Goal: Information Seeking & Learning: Learn about a topic

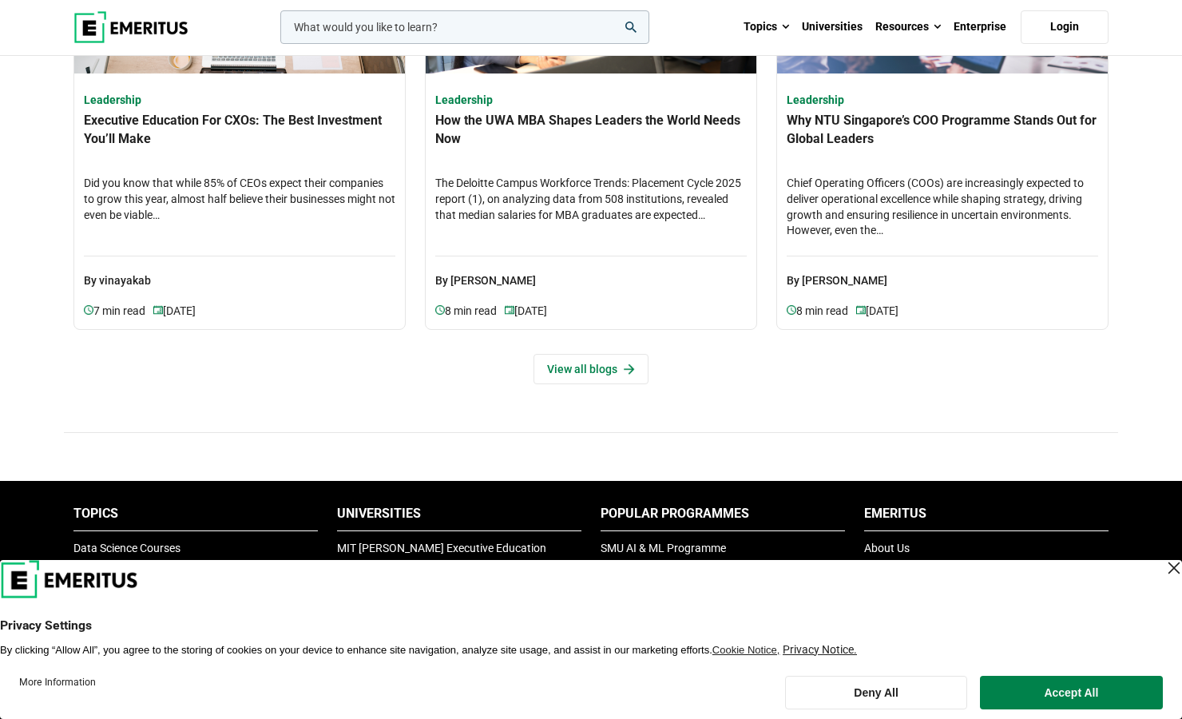
scroll to position [4946, 0]
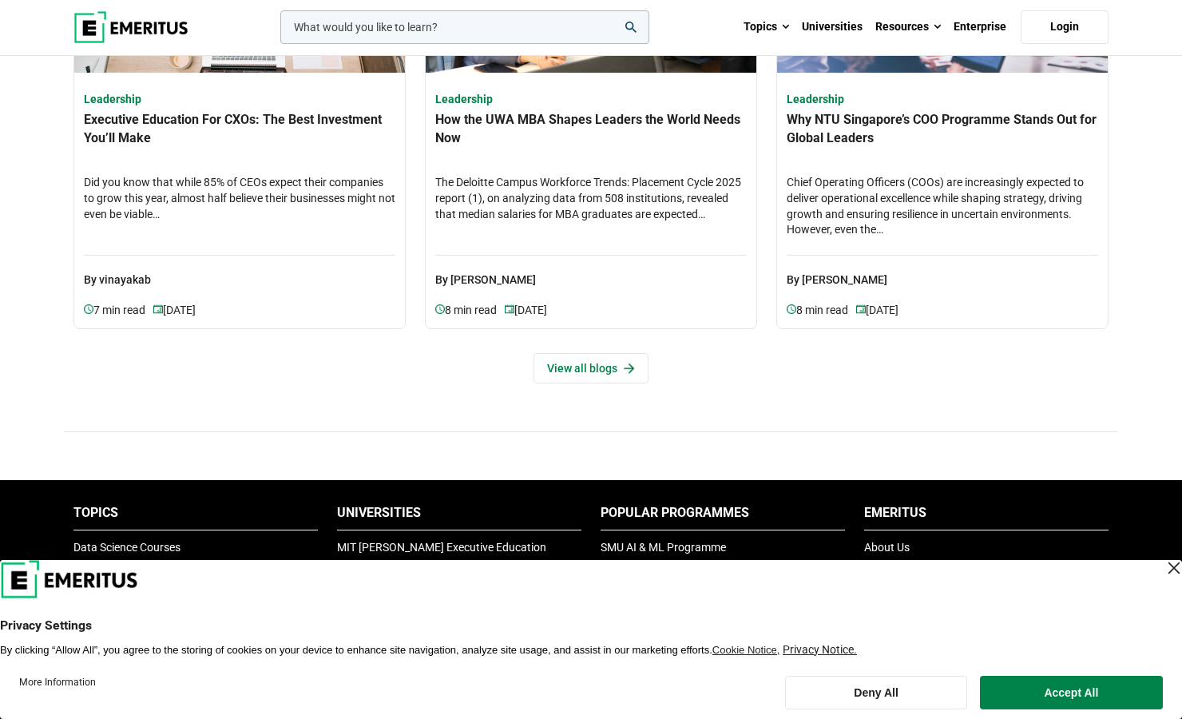
click at [638, 506] on li "Popular Programmes" at bounding box center [723, 517] width 244 height 26
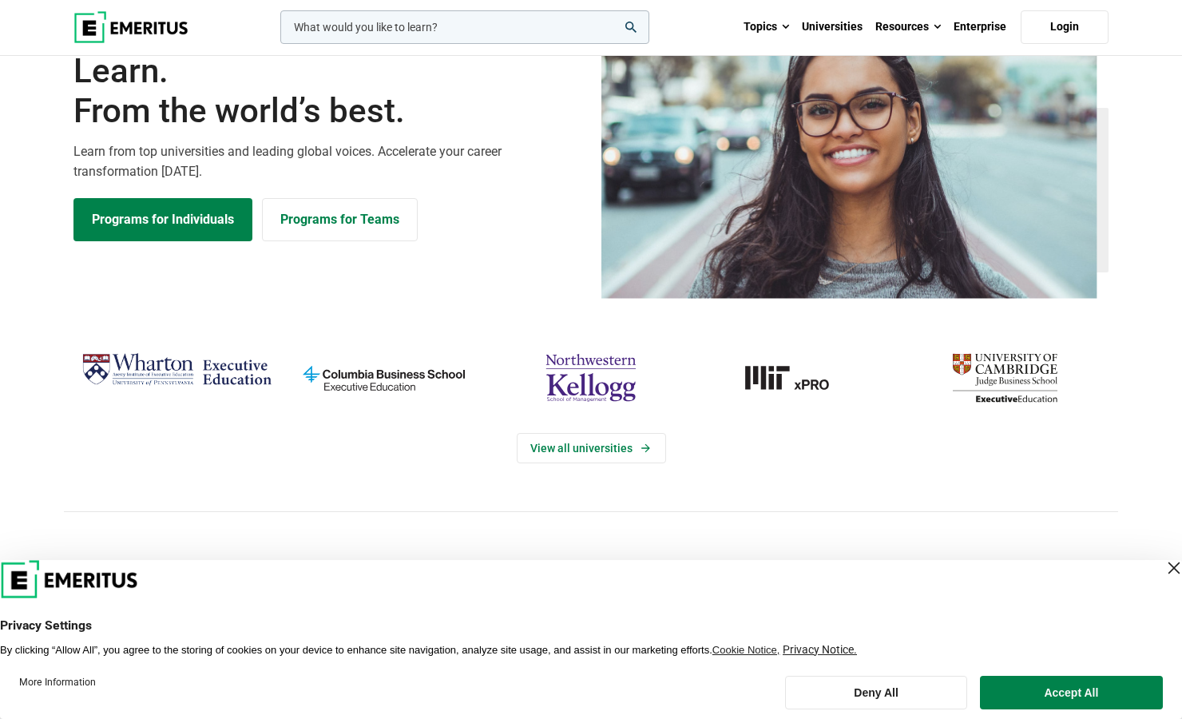
scroll to position [0, 0]
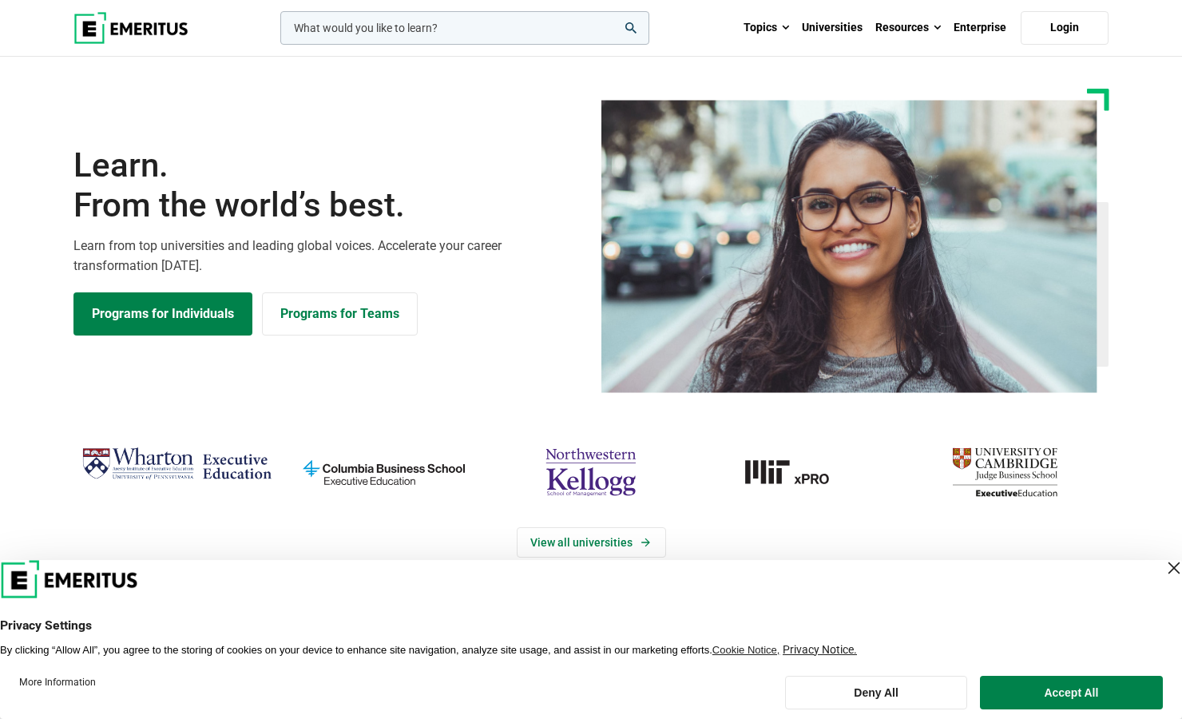
click at [560, 297] on div "Programs for Individuals Programs for Teams" at bounding box center [327, 313] width 508 height 43
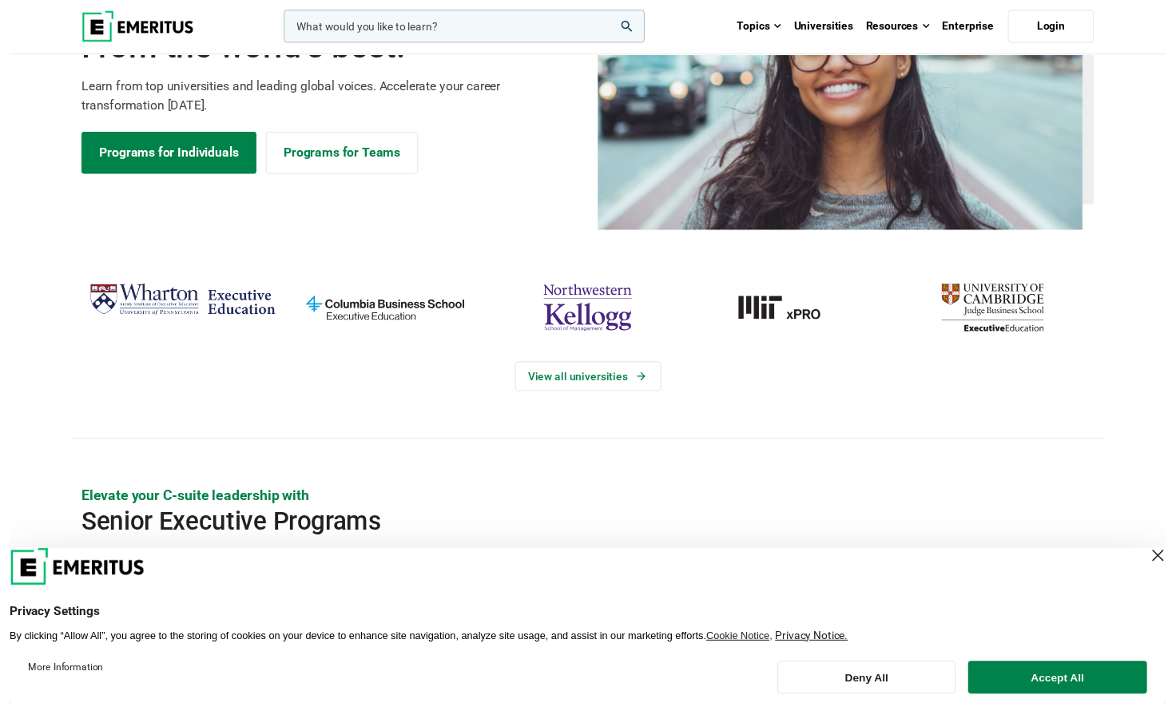
scroll to position [160, 0]
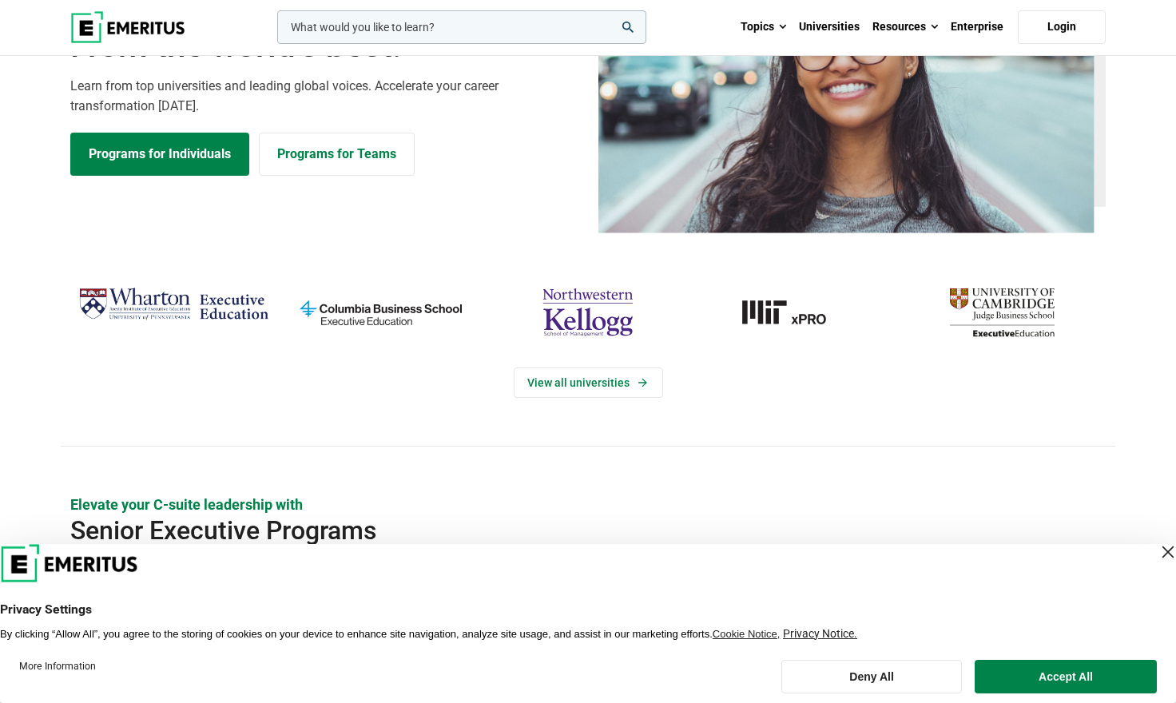
click at [1100, 441] on div "View all universities" at bounding box center [588, 363] width 1054 height 165
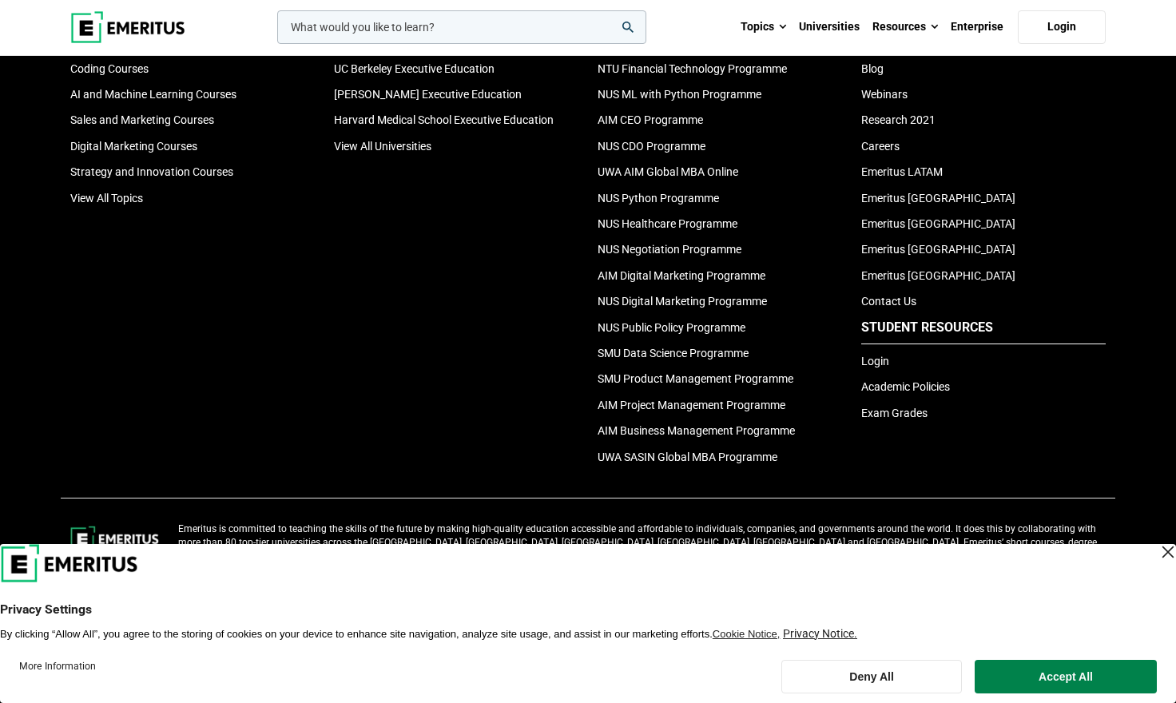
scroll to position [5490, 0]
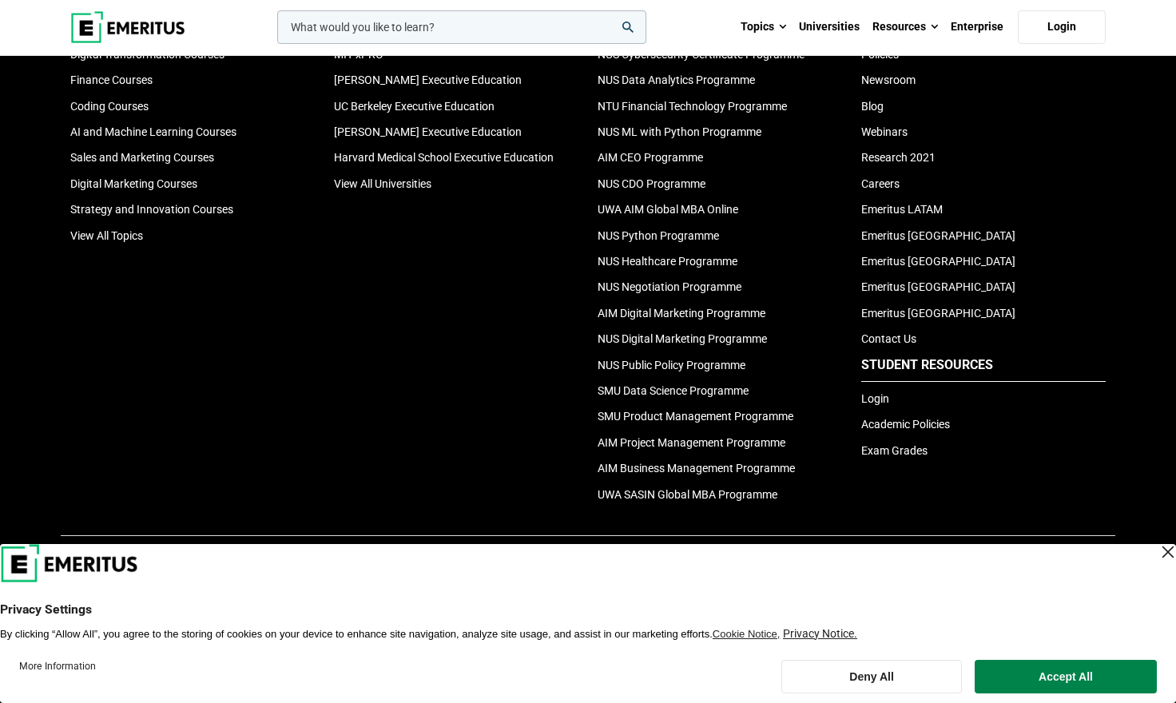
click at [1156, 549] on div "Close Layer" at bounding box center [1167, 552] width 22 height 22
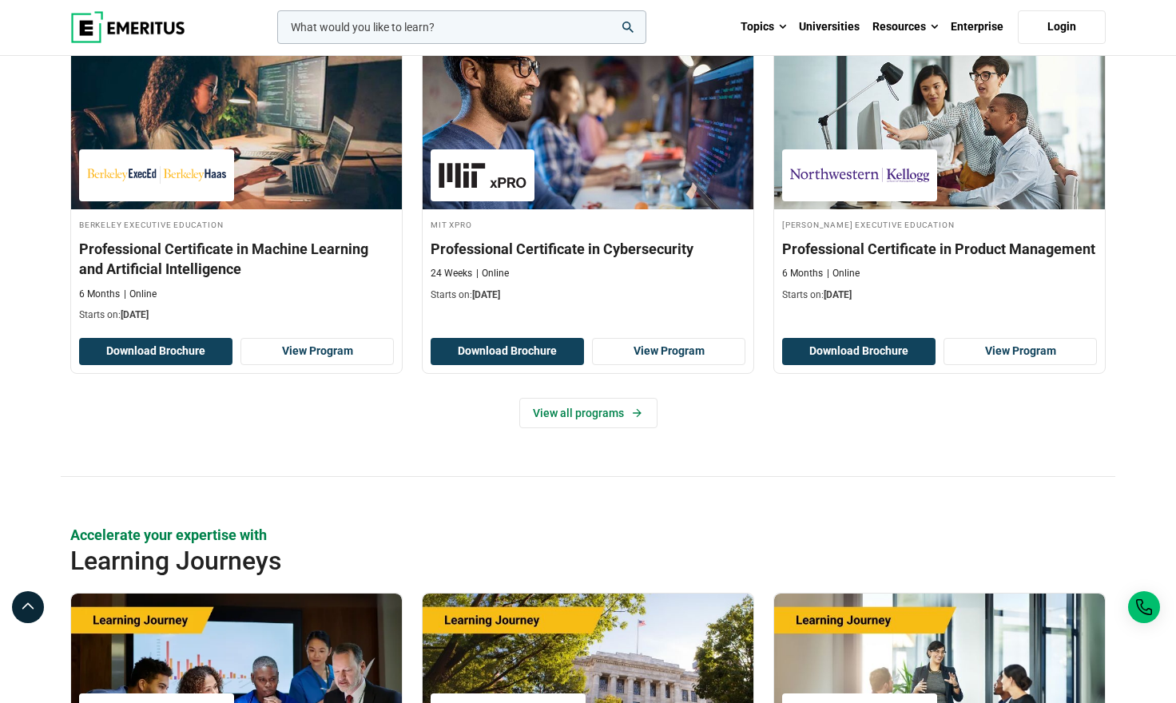
scroll to position [2296, 0]
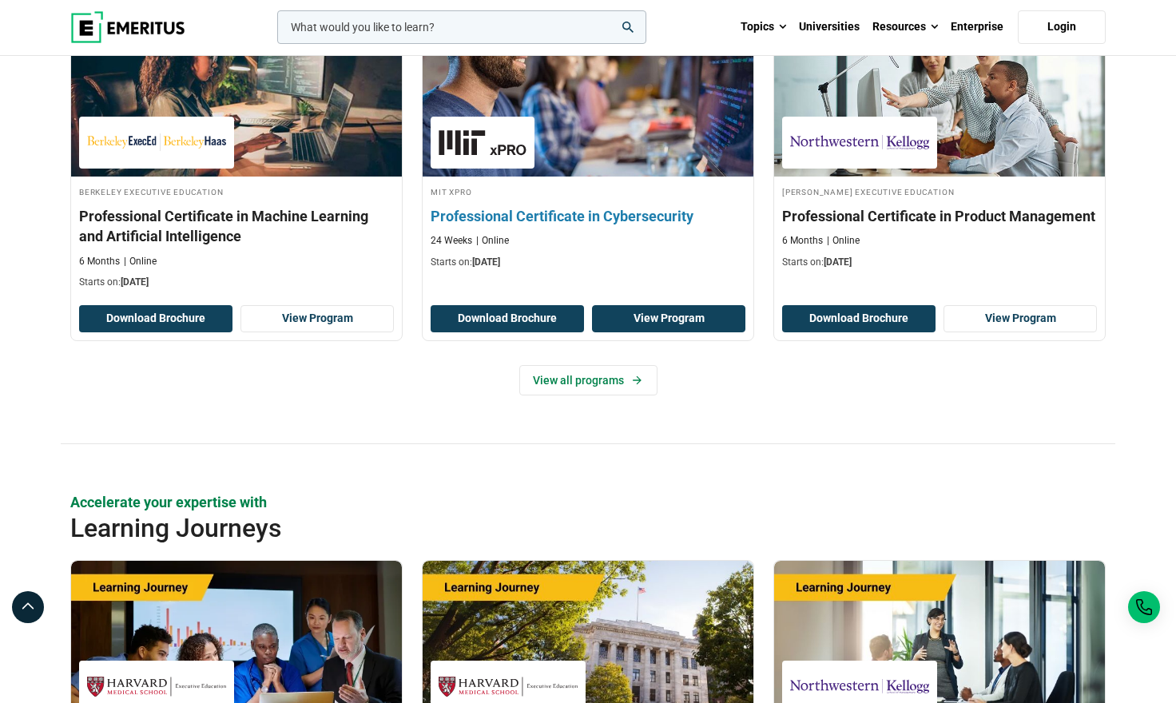
click at [659, 316] on link "View Program" at bounding box center [668, 318] width 153 height 27
